Goal: Check status: Check status

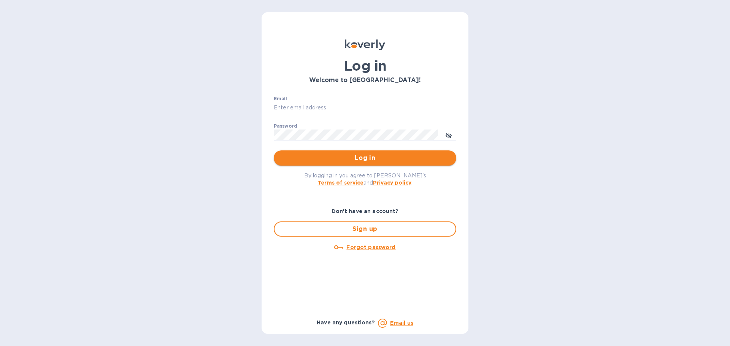
type input "[EMAIL_ADDRESS][DOMAIN_NAME]"
click at [346, 155] on span "Log in" at bounding box center [365, 158] width 170 height 9
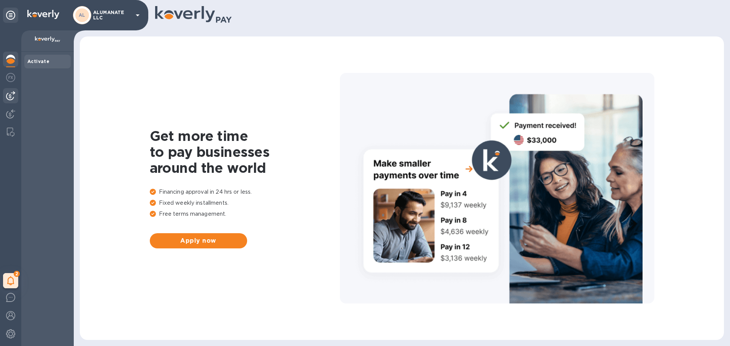
click at [8, 93] on img at bounding box center [10, 95] width 9 height 9
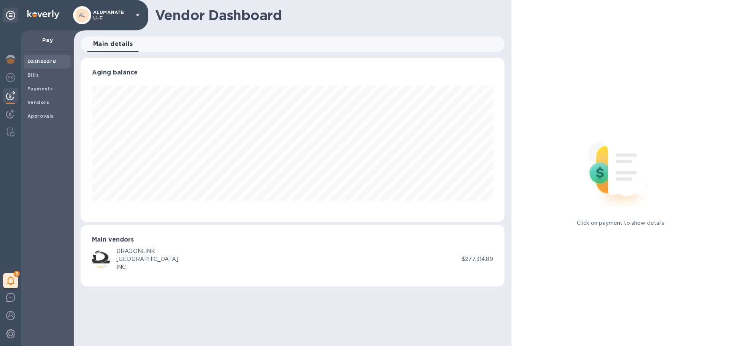
scroll to position [164, 424]
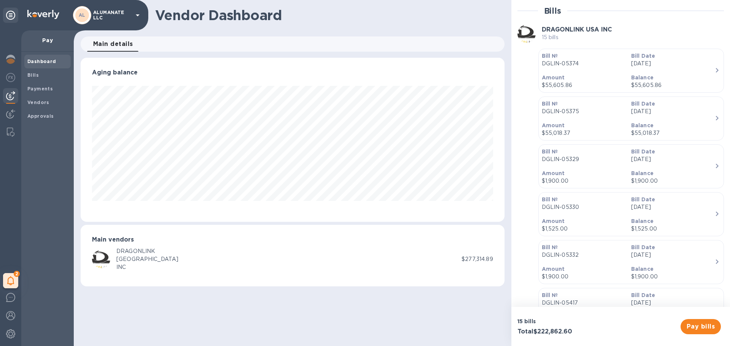
click at [616, 70] on div "Bill № DGLIN-05374" at bounding box center [583, 60] width 89 height 22
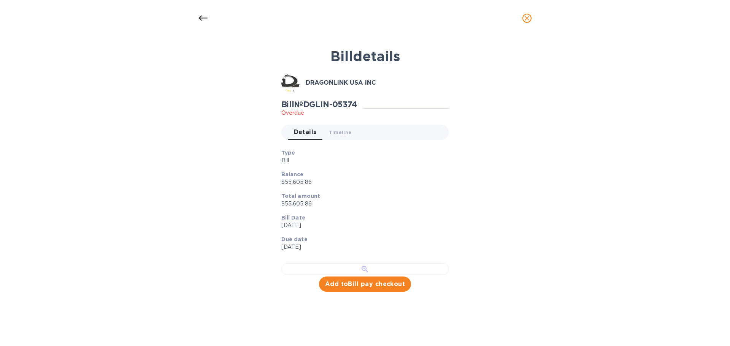
scroll to position [170, 0]
click at [364, 263] on div at bounding box center [365, 269] width 168 height 12
click at [205, 18] on icon at bounding box center [202, 18] width 9 height 5
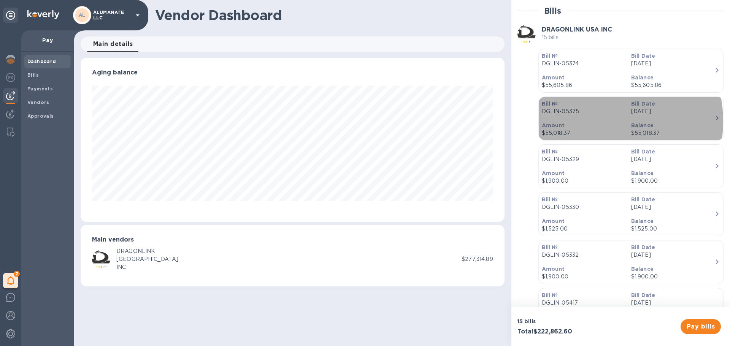
click at [592, 121] on div "Amount $55,018.37" at bounding box center [583, 130] width 89 height 22
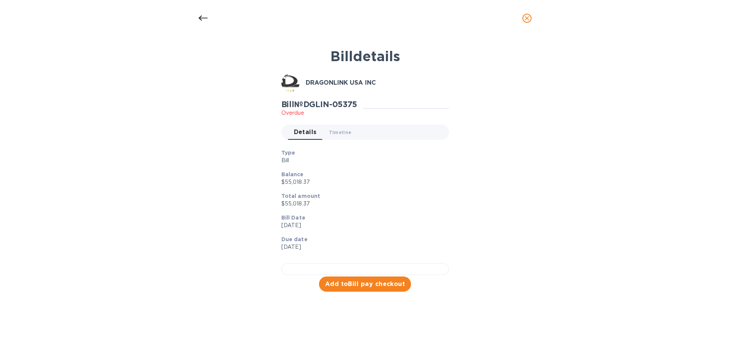
scroll to position [170, 0]
click at [361, 263] on div at bounding box center [365, 269] width 168 height 12
